Goal: Task Accomplishment & Management: Complete application form

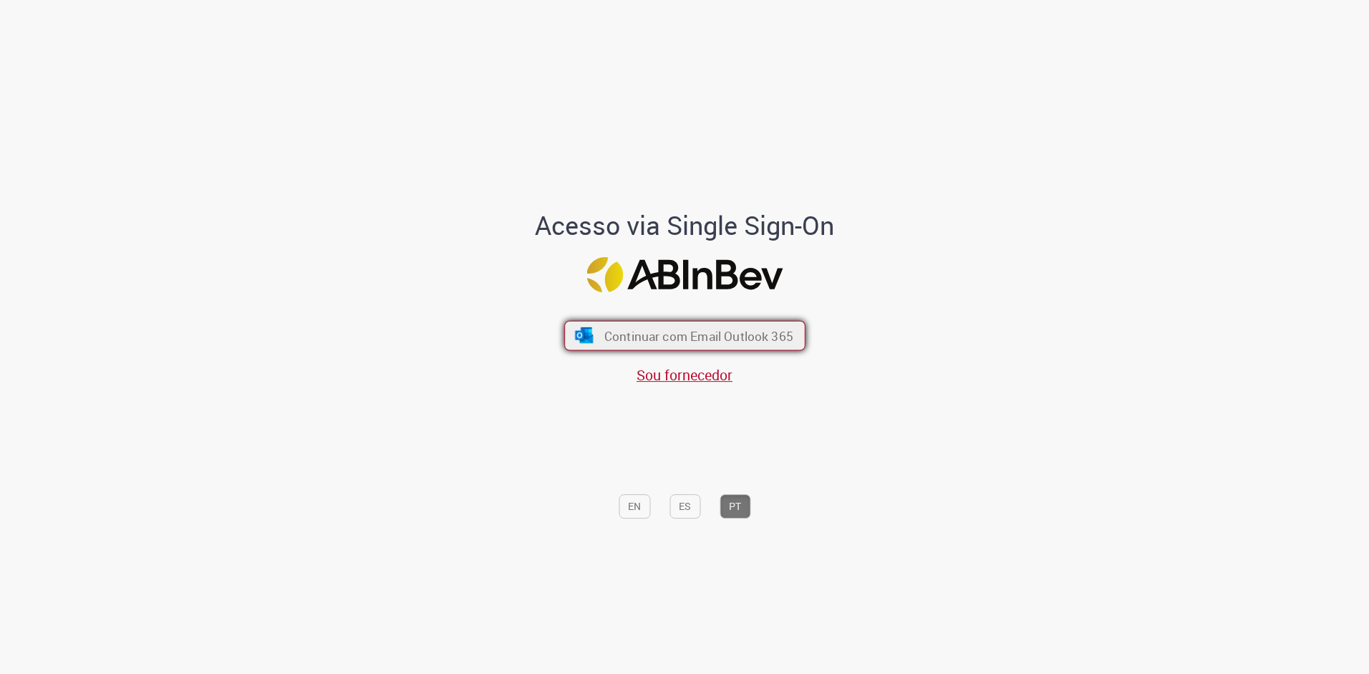
click at [619, 341] on span "Continuar com Email Outlook 365" at bounding box center [698, 335] width 189 height 16
click at [740, 353] on div "Continuar com Email Outlook 365 Sou fornecedor" at bounding box center [684, 345] width 236 height 79
click at [742, 348] on button "Continuar com Email Outlook 365" at bounding box center [684, 336] width 241 height 30
